Goal: Task Accomplishment & Management: Manage account settings

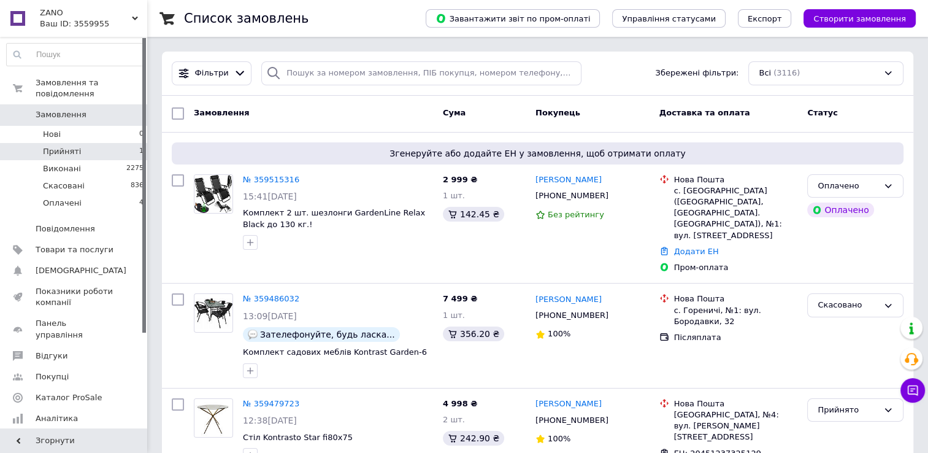
click at [59, 146] on span "Прийняті" at bounding box center [62, 151] width 38 height 11
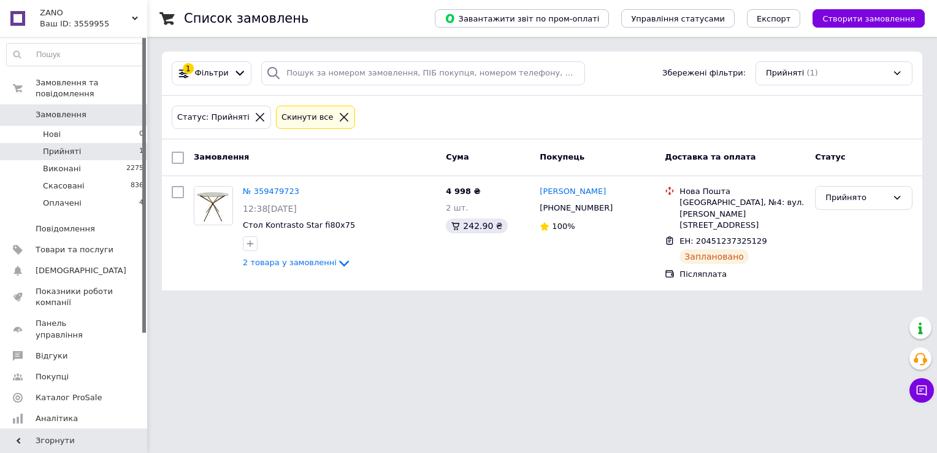
click at [80, 109] on span "Замовлення" at bounding box center [61, 114] width 51 height 11
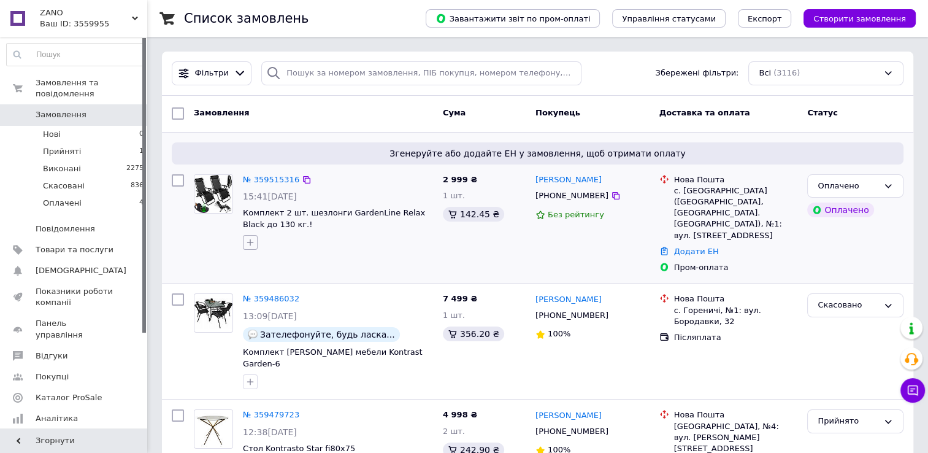
click at [247, 247] on button "button" at bounding box center [250, 242] width 15 height 15
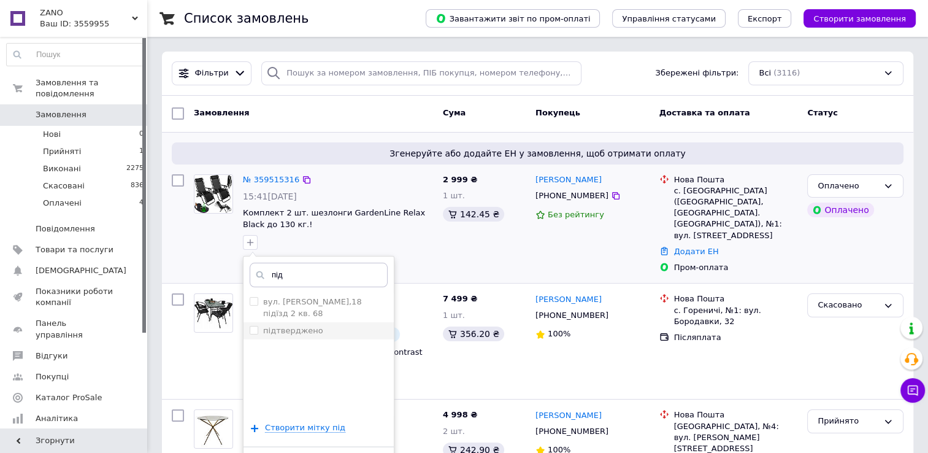
type input "під"
click at [326, 334] on div "підтверджено" at bounding box center [319, 330] width 138 height 11
checkbox input "true"
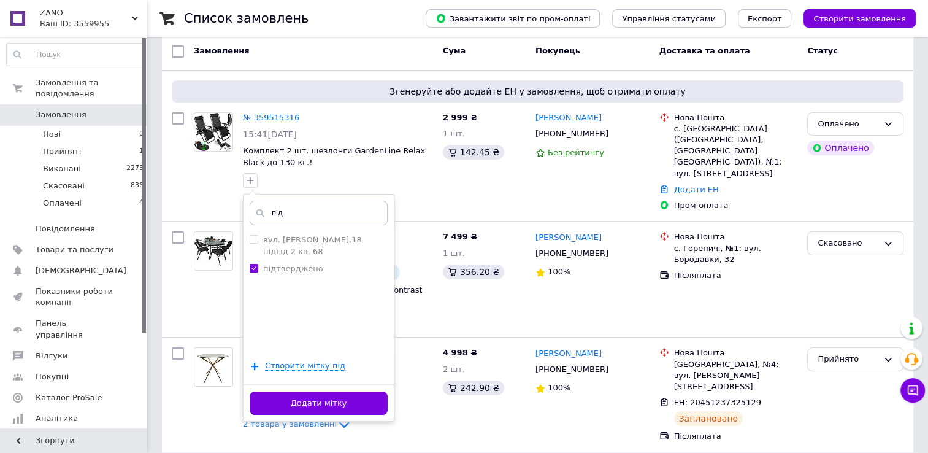
scroll to position [123, 0]
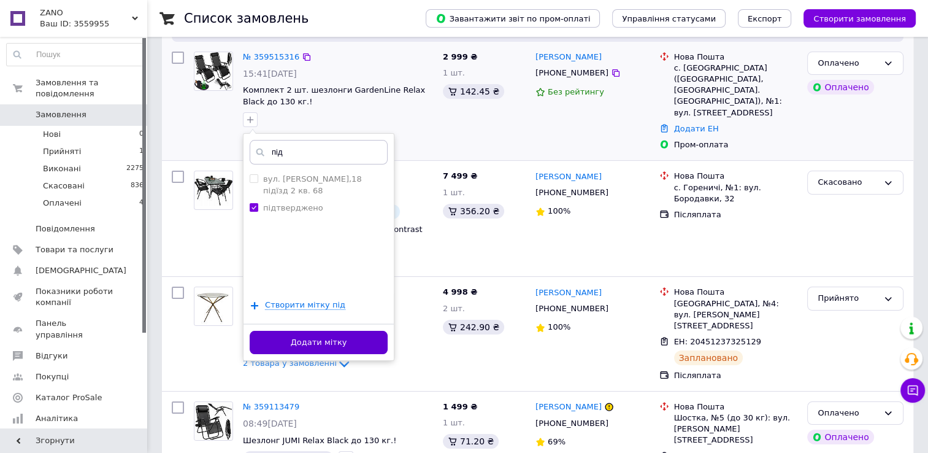
click at [320, 346] on button "Додати мітку" at bounding box center [319, 343] width 138 height 24
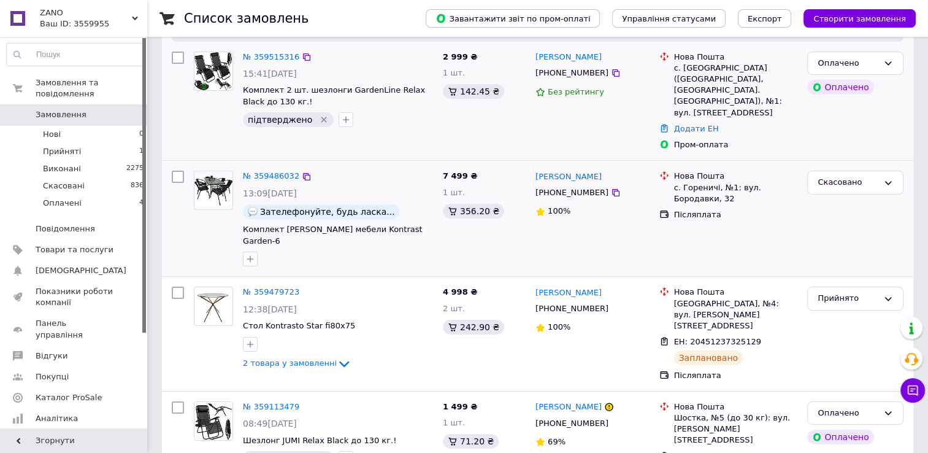
drag, startPoint x: 853, startPoint y: 192, endPoint x: 834, endPoint y: 193, distance: 18.4
click at [853, 192] on div "Скасовано" at bounding box center [855, 219] width 106 height 106
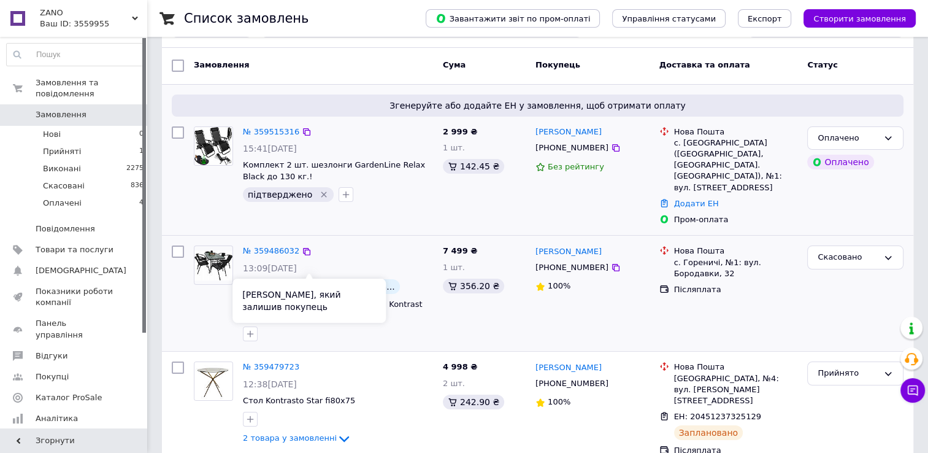
scroll to position [0, 0]
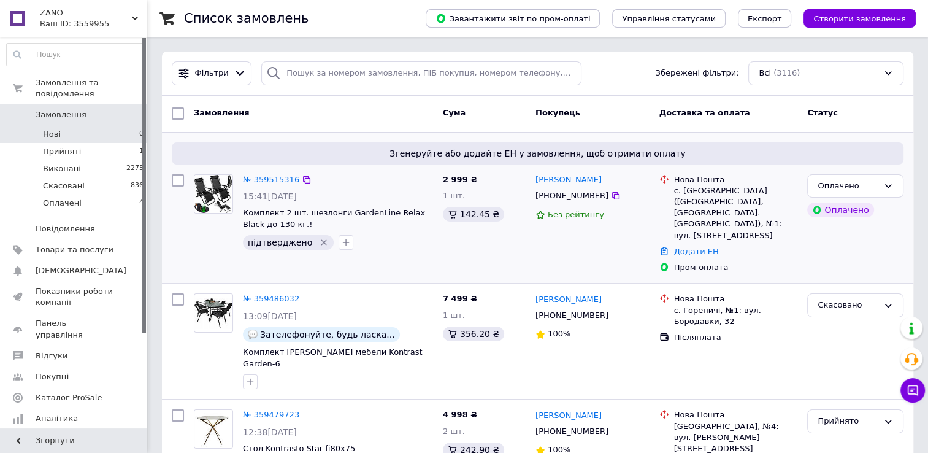
drag, startPoint x: 100, startPoint y: 147, endPoint x: 96, endPoint y: 126, distance: 21.2
click at [100, 147] on li "Прийняті 1" at bounding box center [75, 151] width 151 height 17
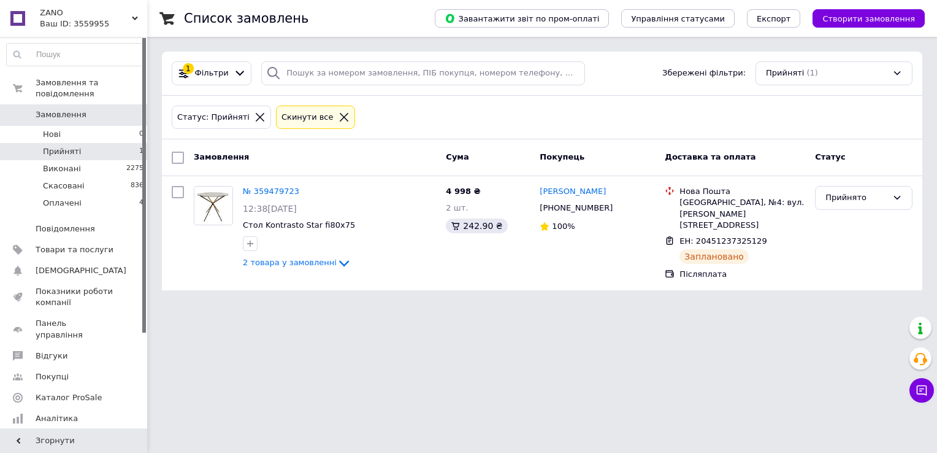
click at [80, 109] on span "Замовлення" at bounding box center [75, 114] width 78 height 11
